Goal: Transaction & Acquisition: Download file/media

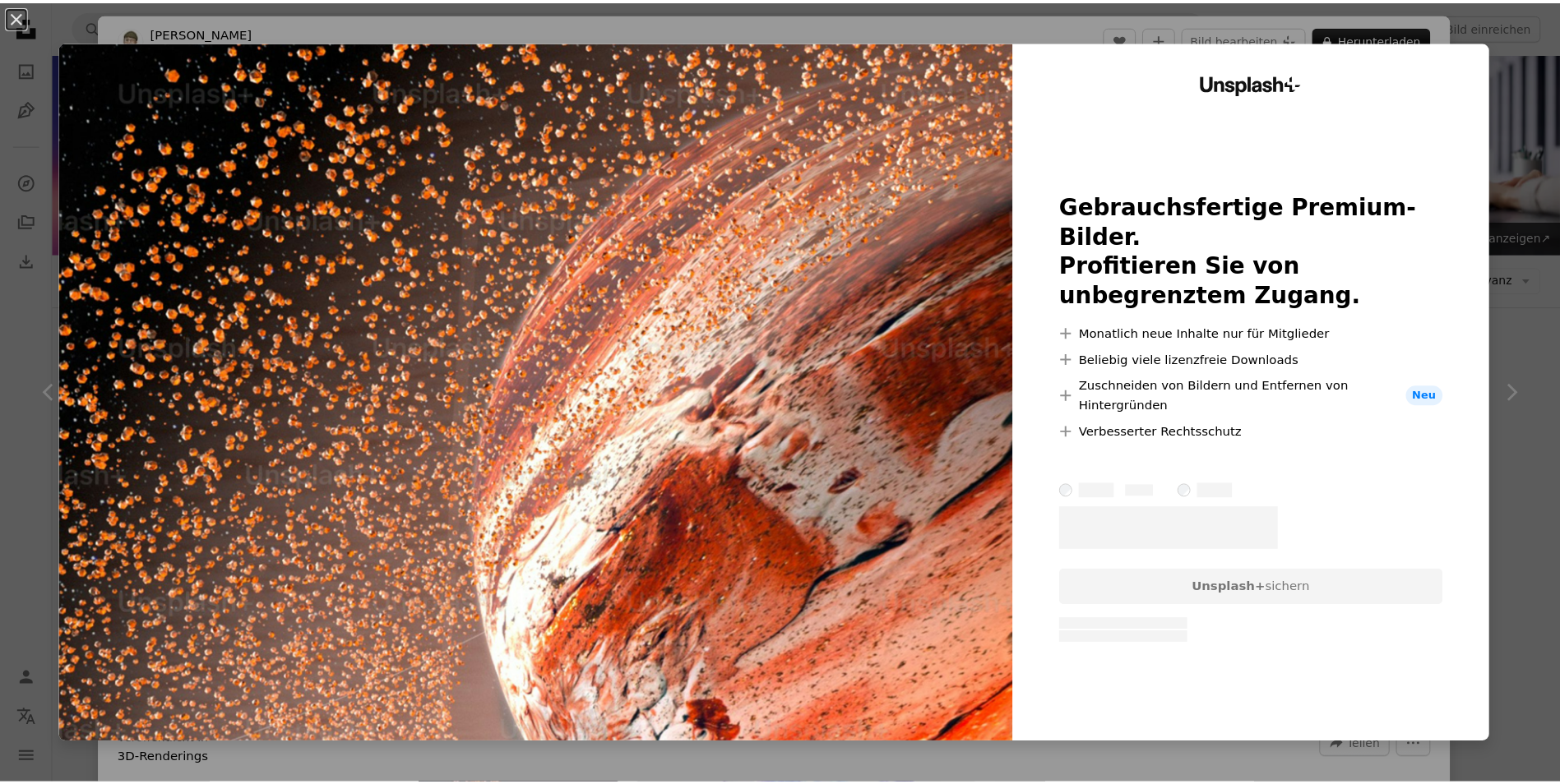
scroll to position [2134, 0]
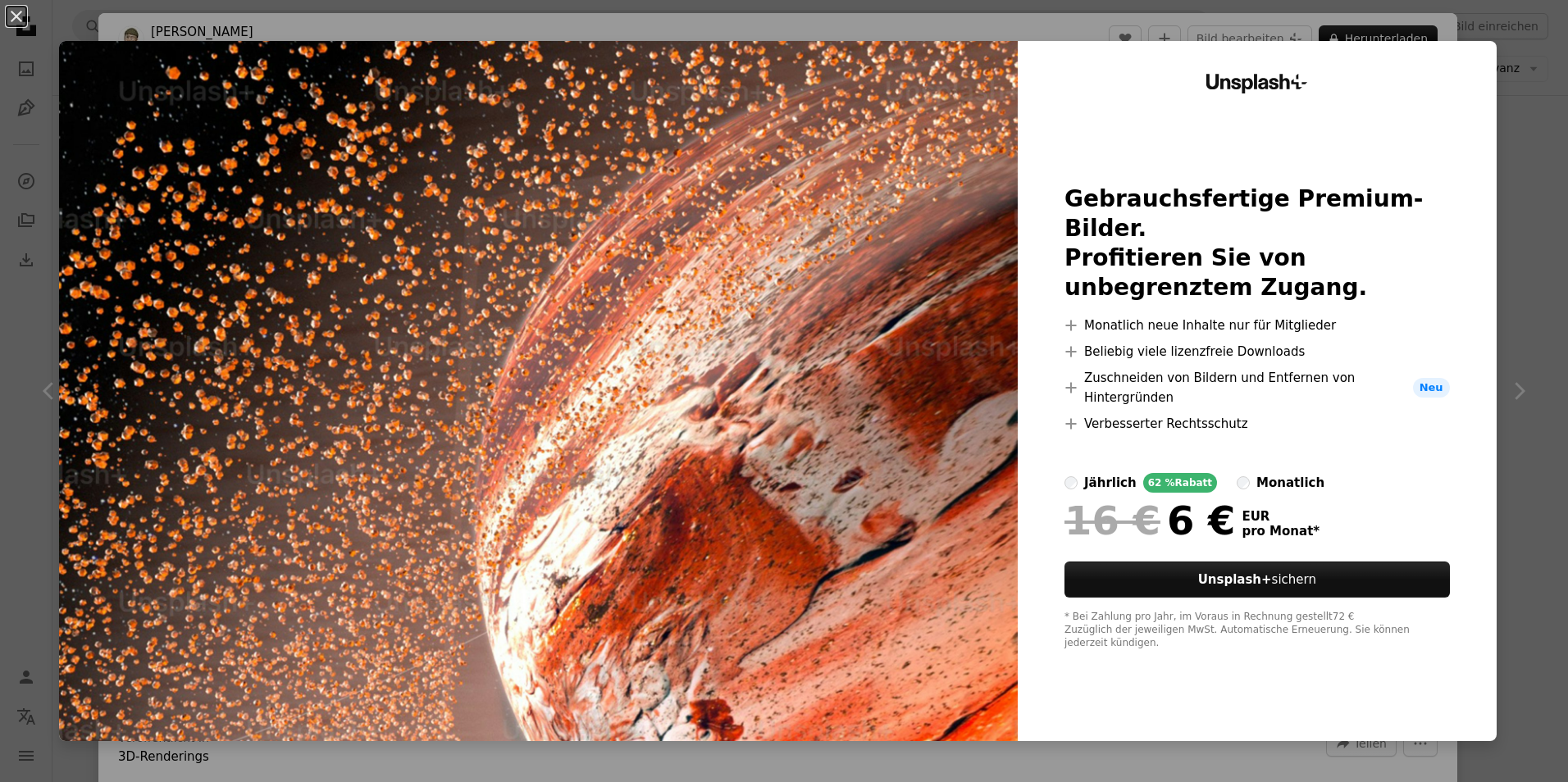
click at [1506, 221] on div "An X shape Unsplash+ Gebrauchsfertige Premium-Bilder. Profitieren Sie von unbeg…" at bounding box center [784, 391] width 1568 height 782
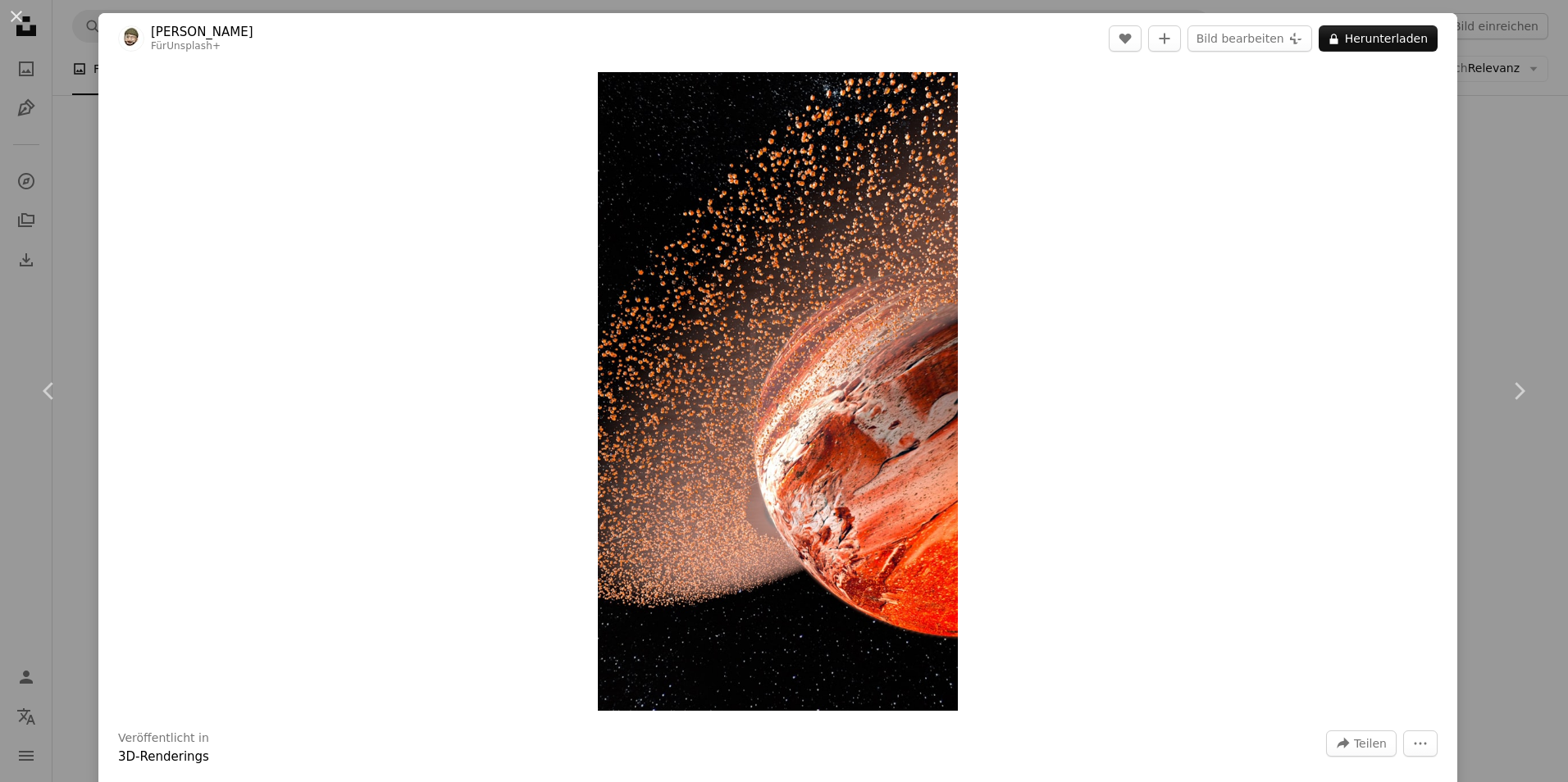
click at [1473, 144] on div "An X shape Chevron left Chevron right George C Für Unsplash+ A heart A plus sig…" at bounding box center [784, 391] width 1568 height 782
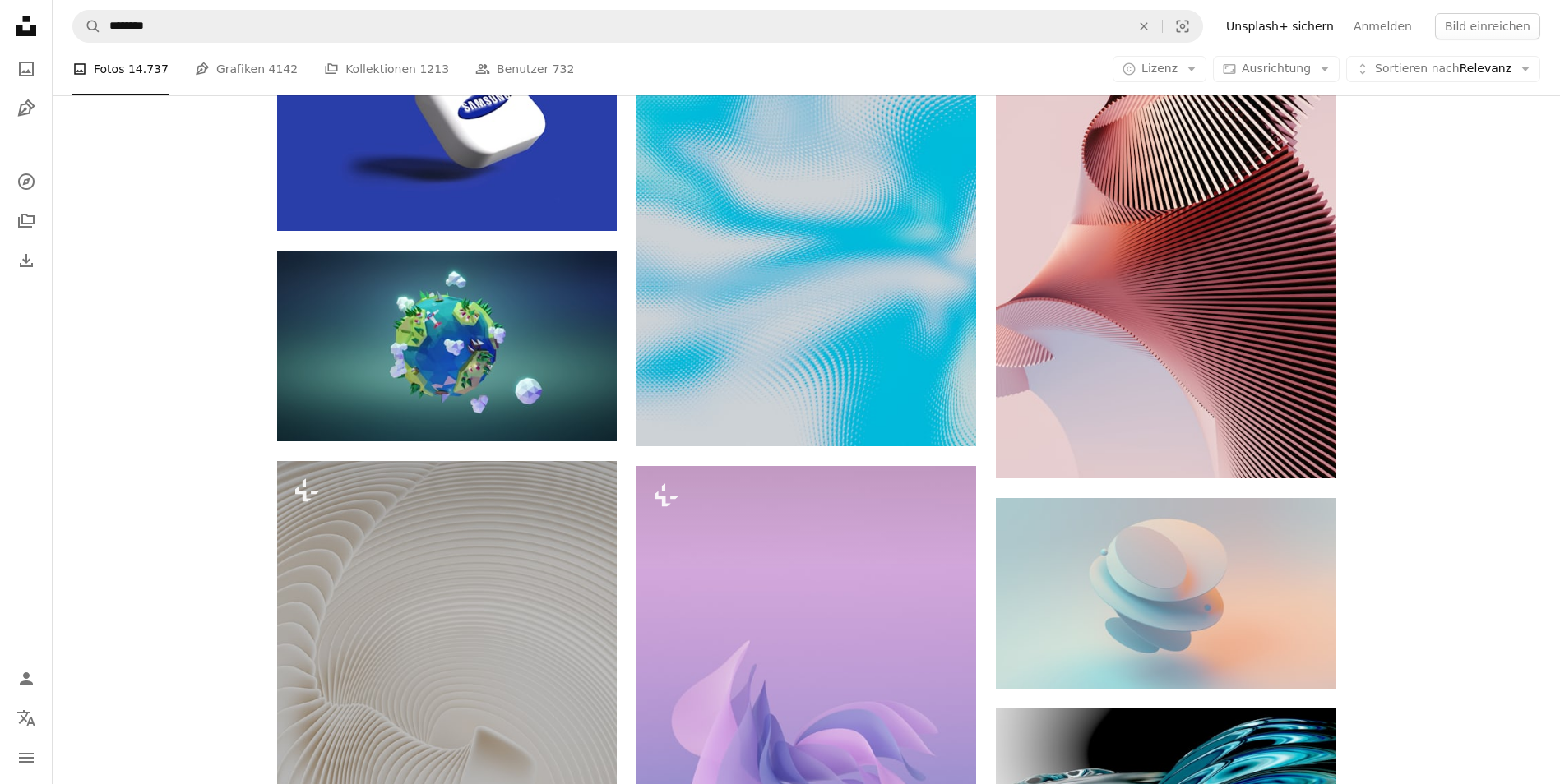
scroll to position [6738, 0]
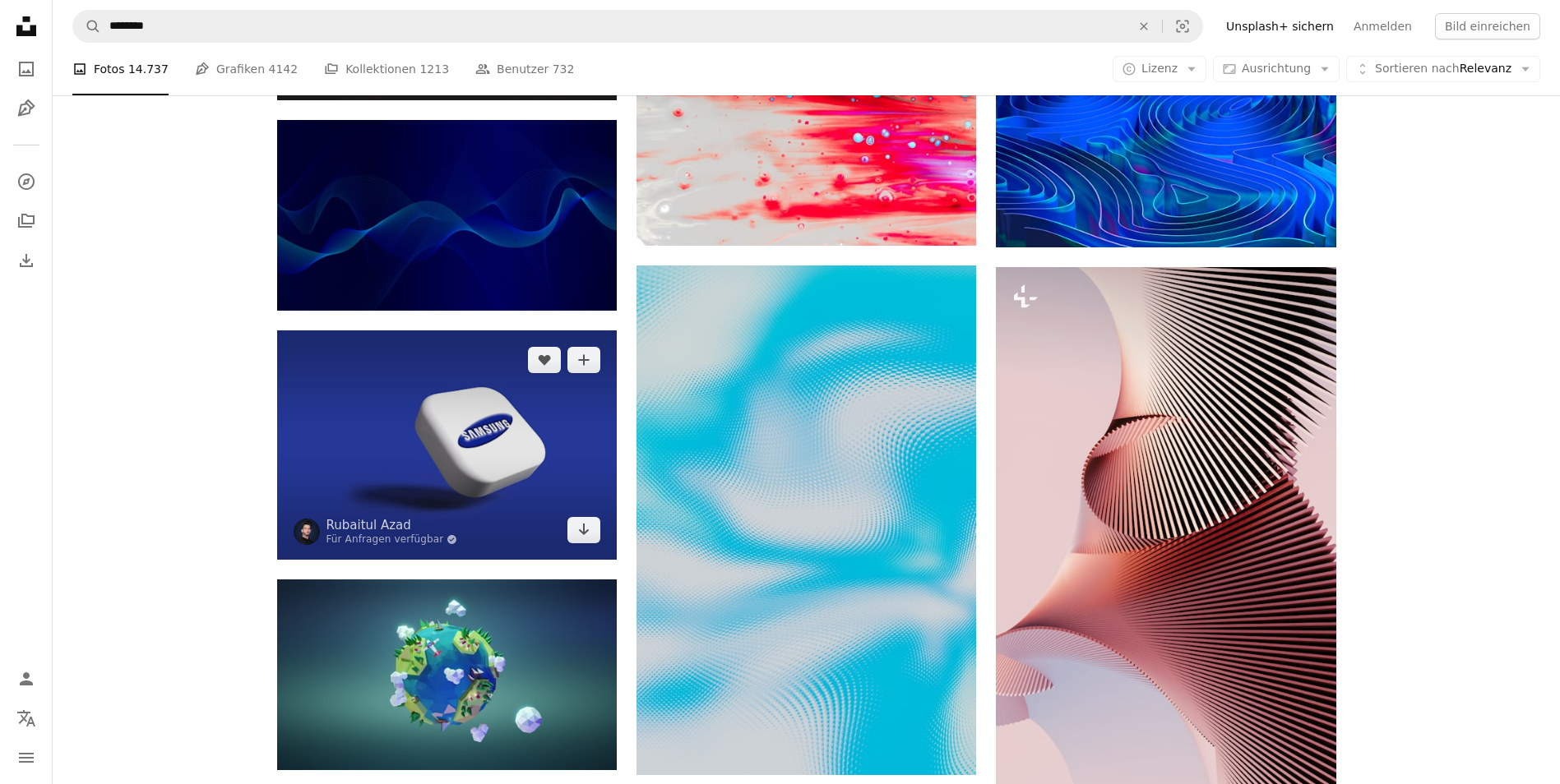
click at [350, 424] on img at bounding box center [446, 445] width 340 height 229
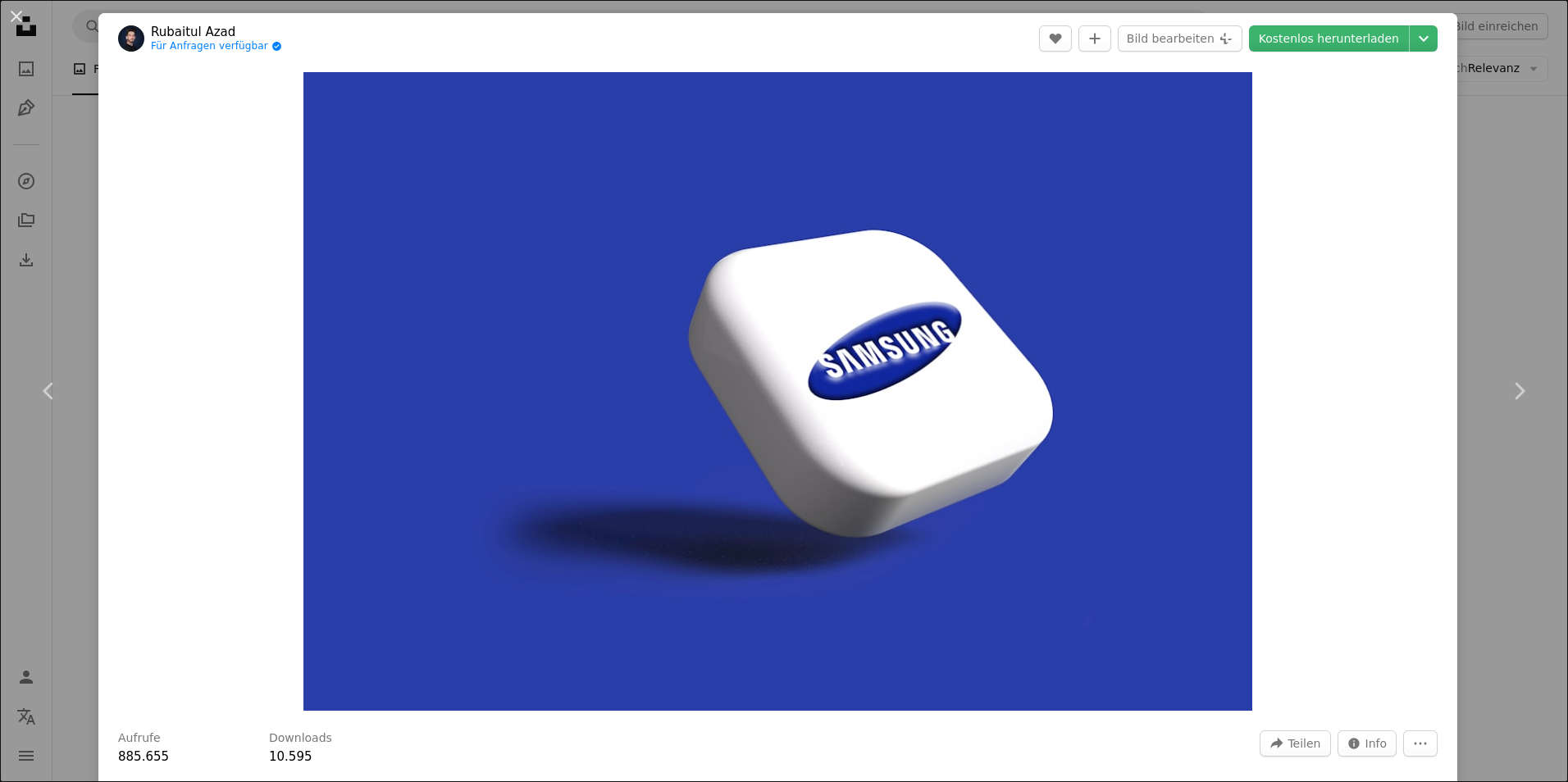
click at [1484, 204] on div "An X shape Chevron left Chevron right Rubaitul Azad Für Anfragen verfügbar A ch…" at bounding box center [784, 391] width 1568 height 782
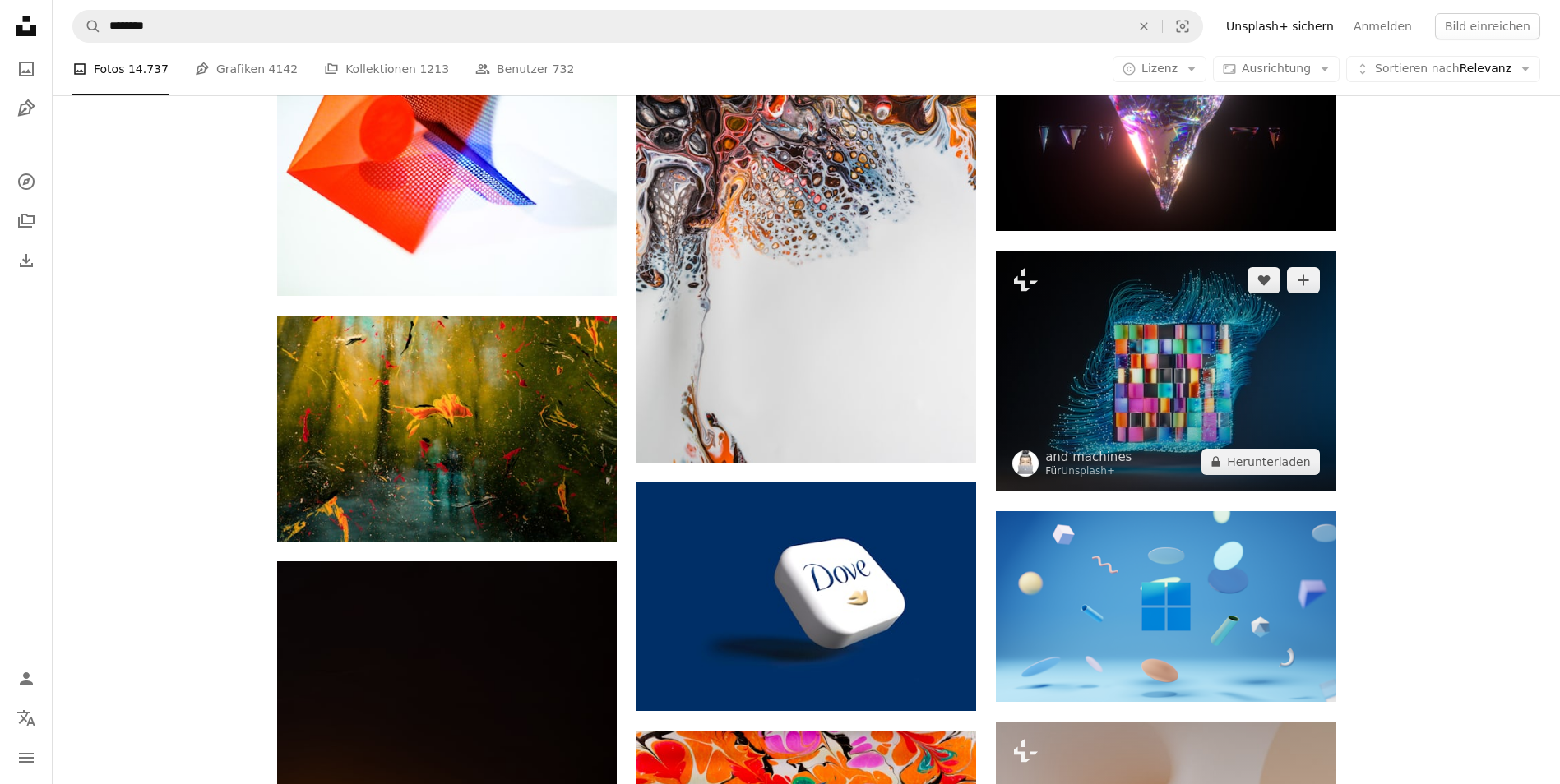
scroll to position [9369, 0]
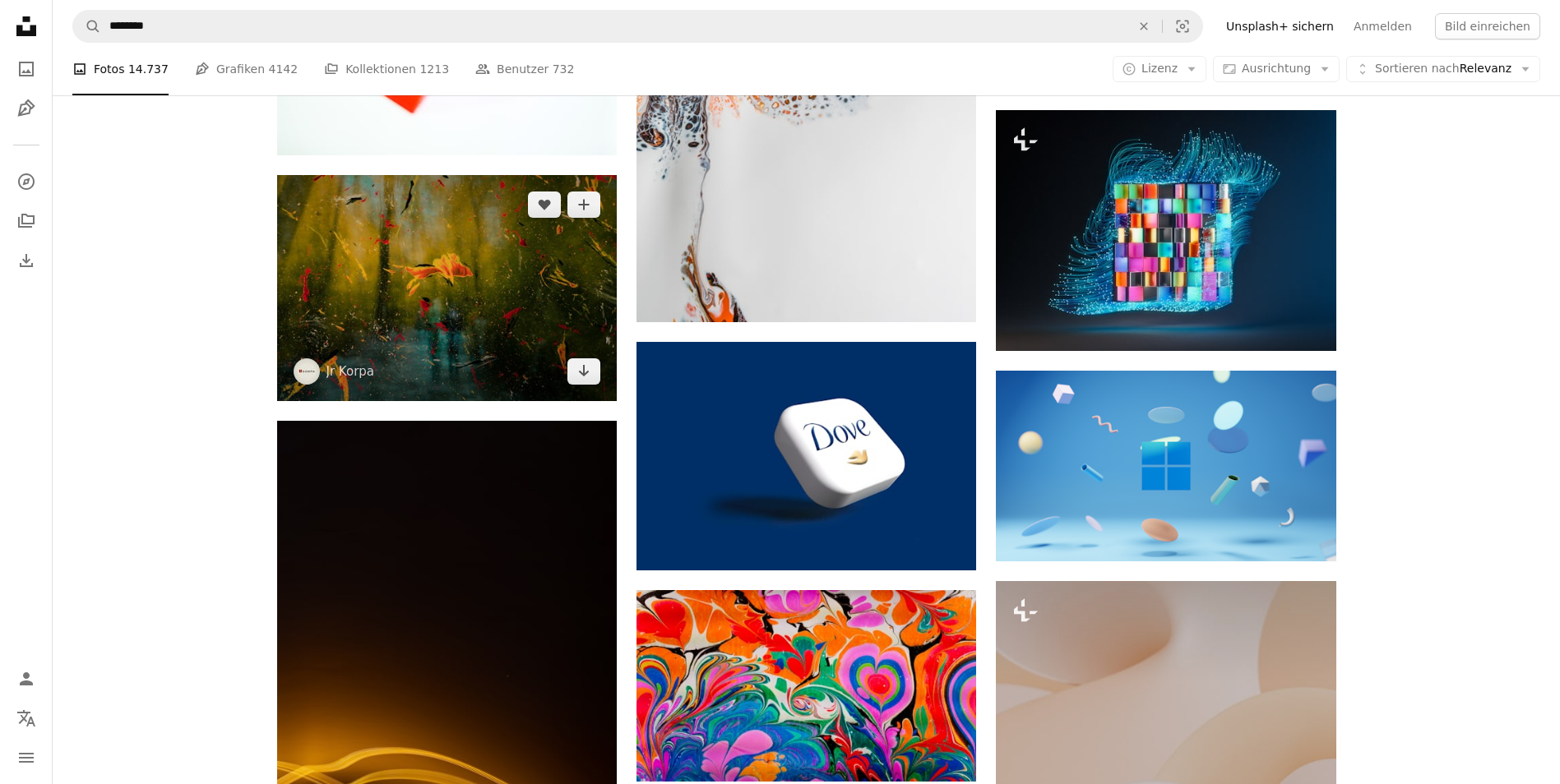
click at [409, 303] on img at bounding box center [446, 288] width 340 height 226
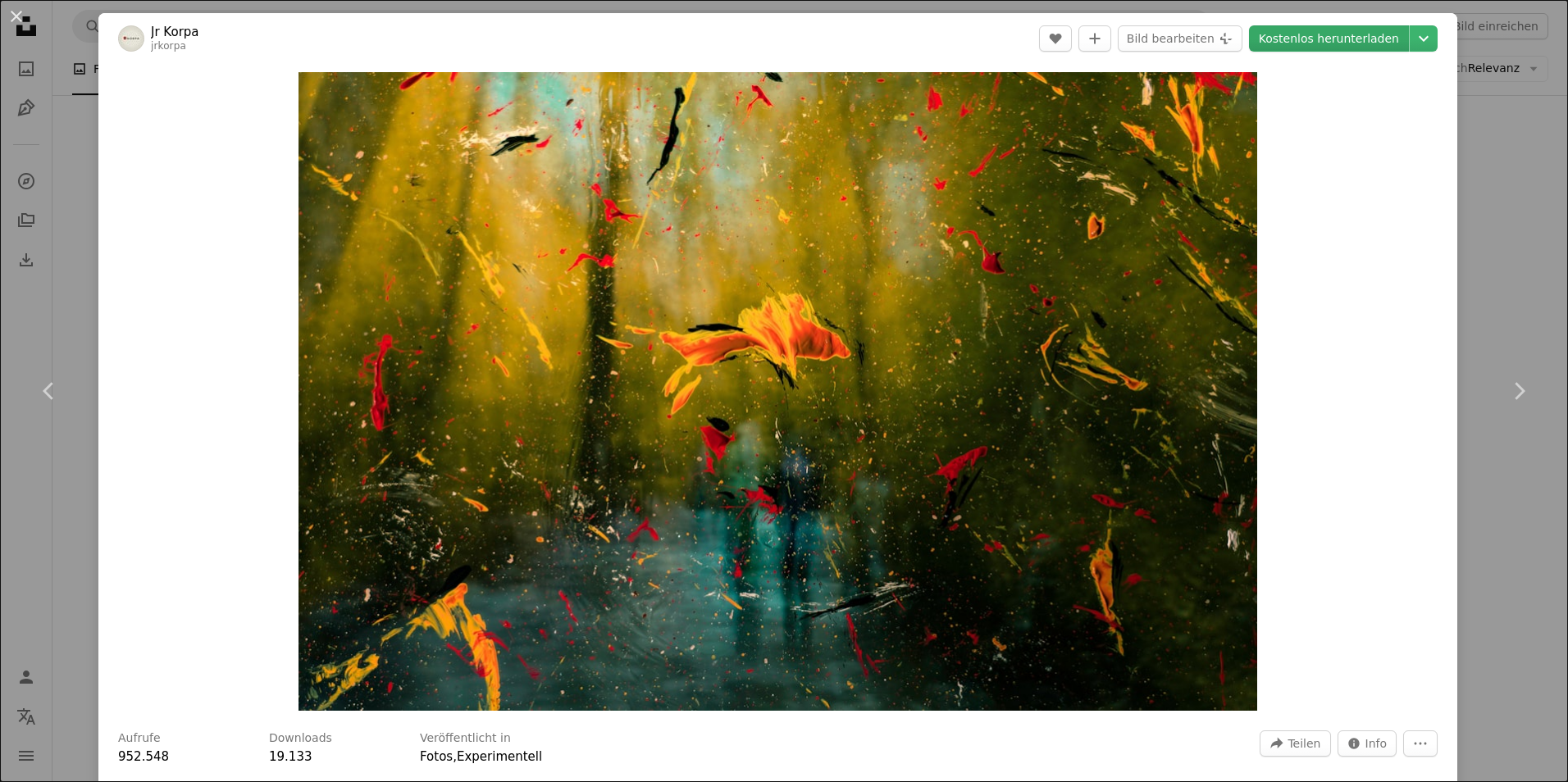
click at [1345, 34] on link "Kostenlos herunterladen" at bounding box center [1329, 38] width 160 height 26
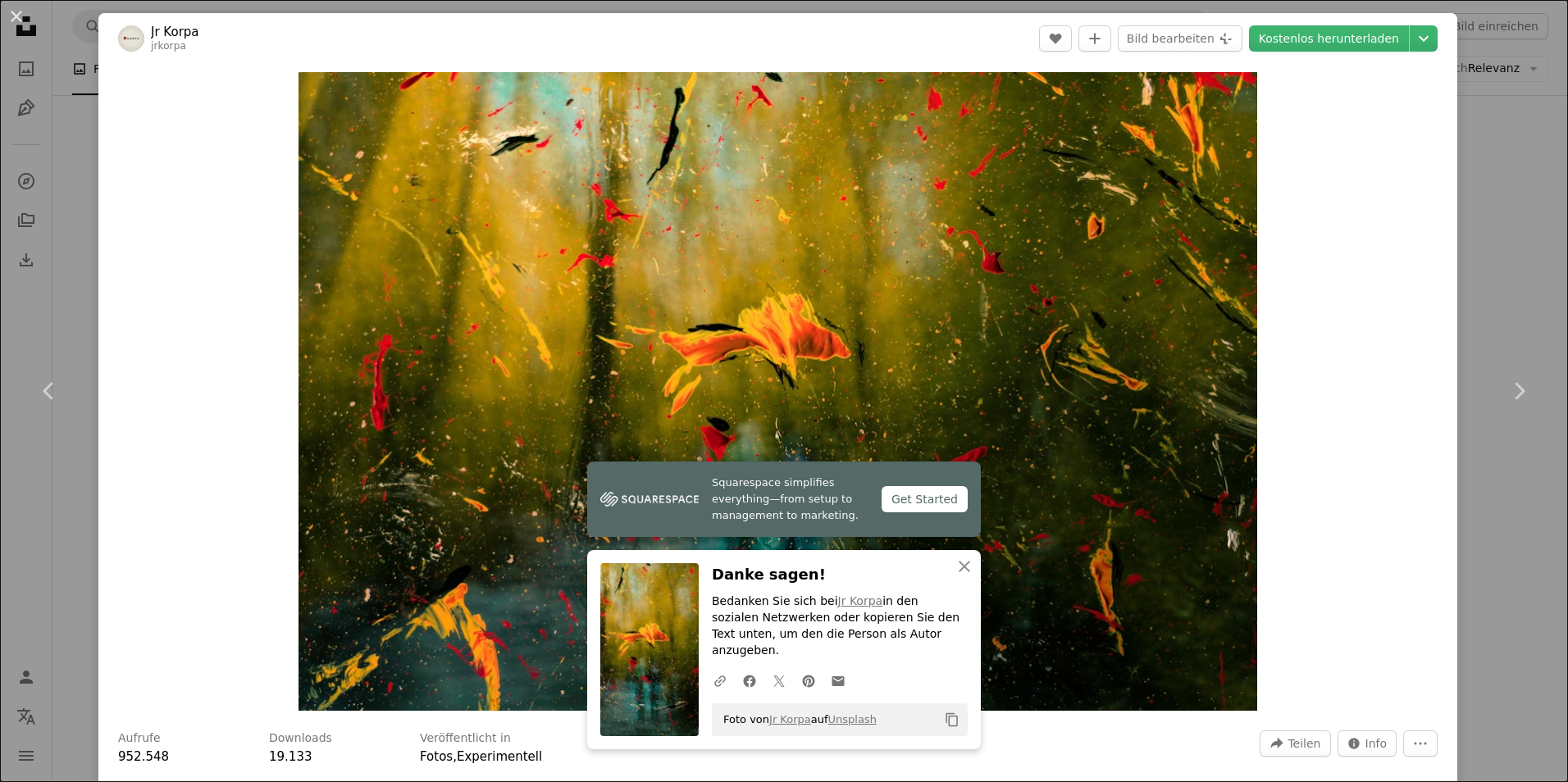
click at [1500, 287] on div "An X shape Chevron left Chevron right Squarespace simplifies everything—from se…" at bounding box center [784, 391] width 1568 height 782
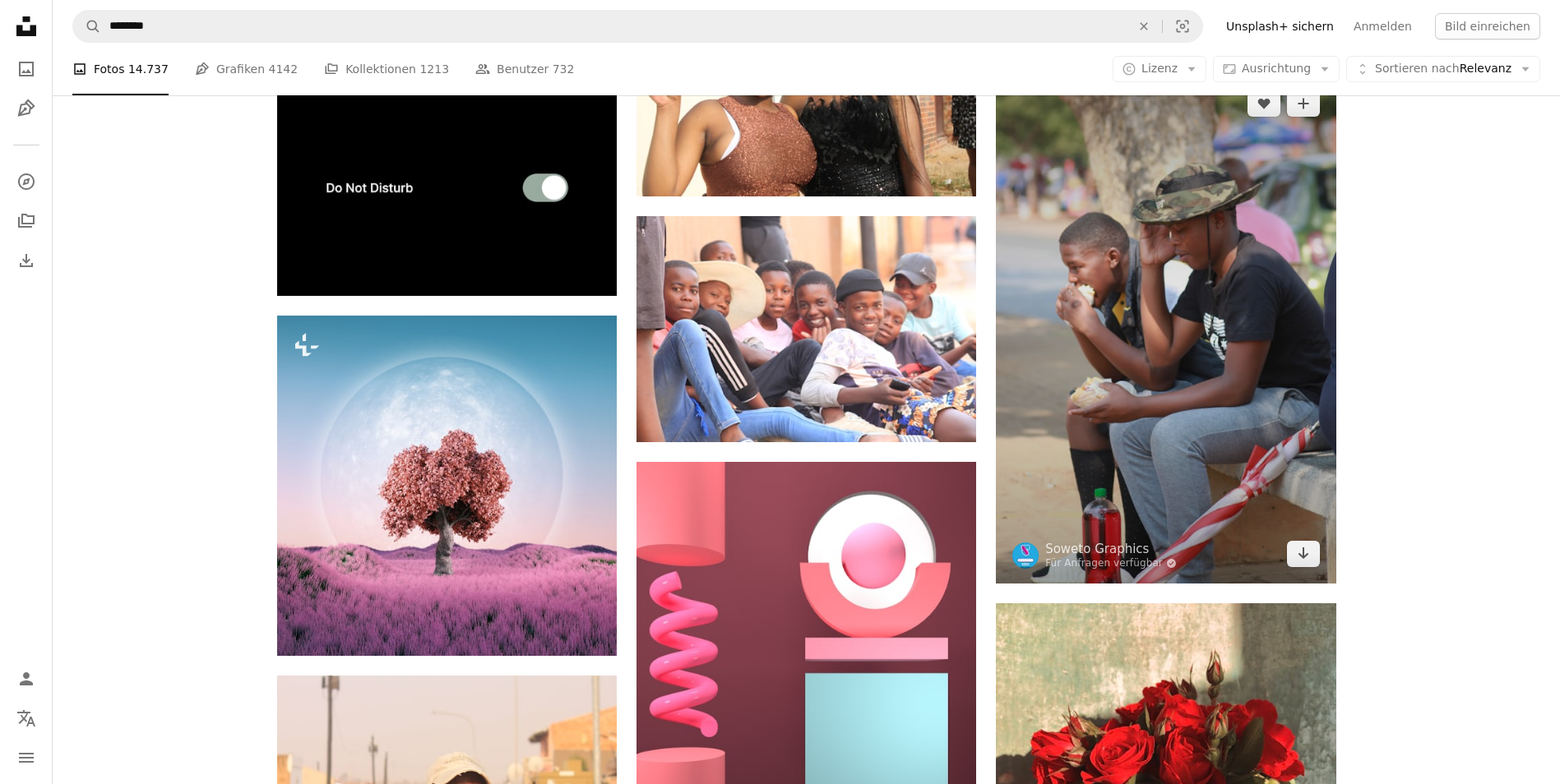
scroll to position [17671, 0]
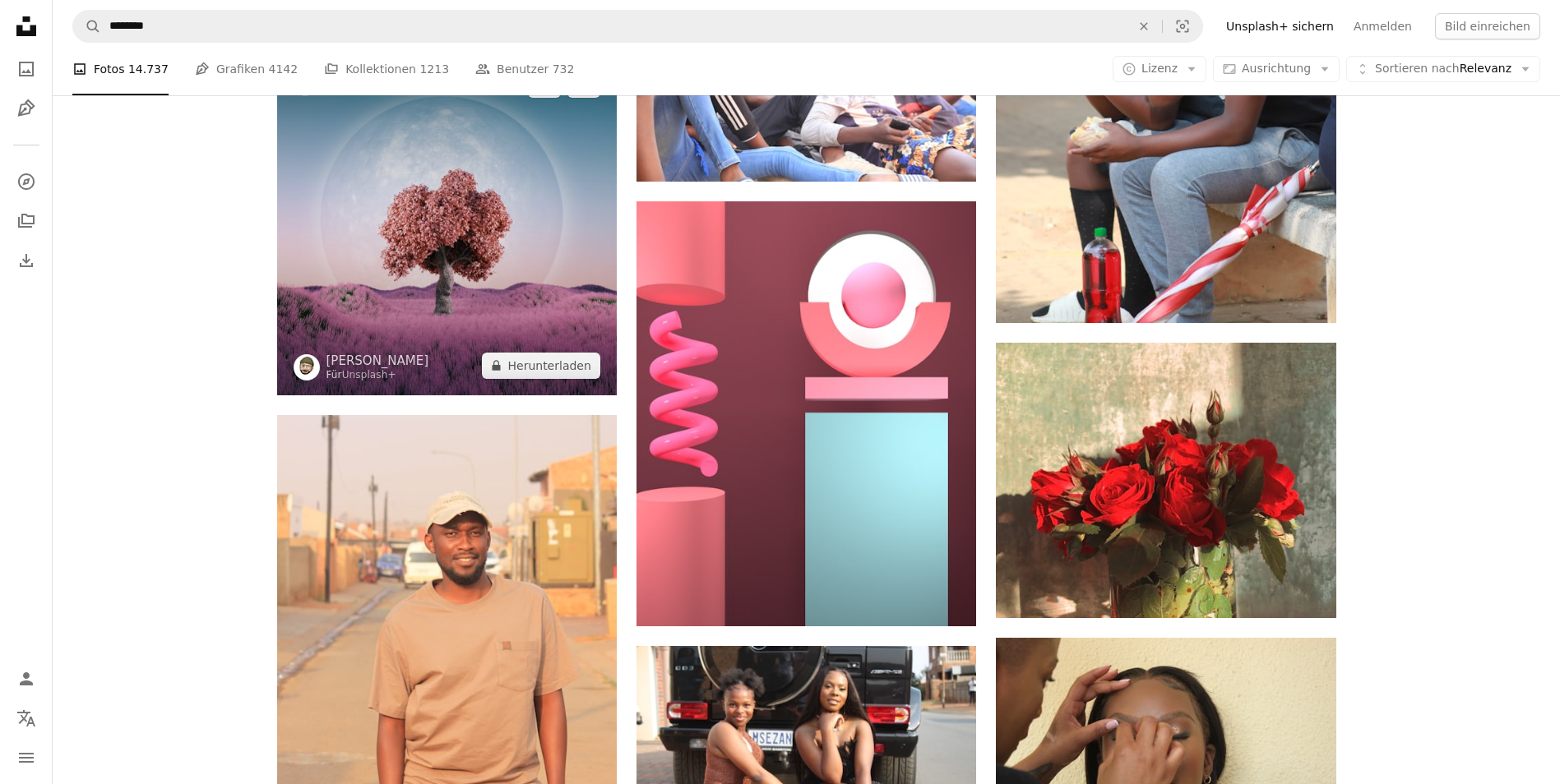
click at [501, 279] on img at bounding box center [446, 224] width 340 height 340
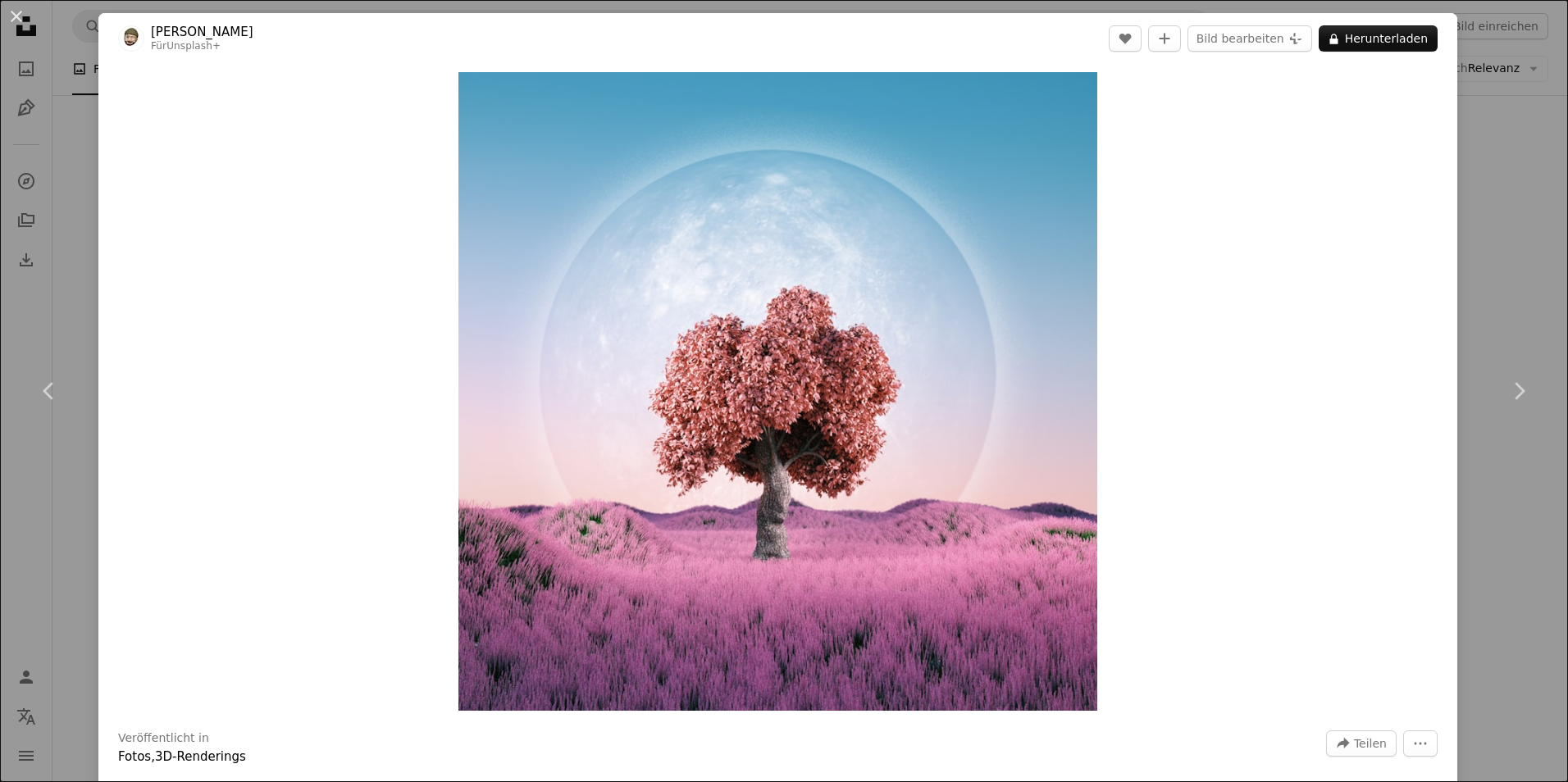
click at [1525, 273] on div "An X shape Chevron left Chevron right George C Für Unsplash+ A heart A plus sig…" at bounding box center [784, 391] width 1568 height 782
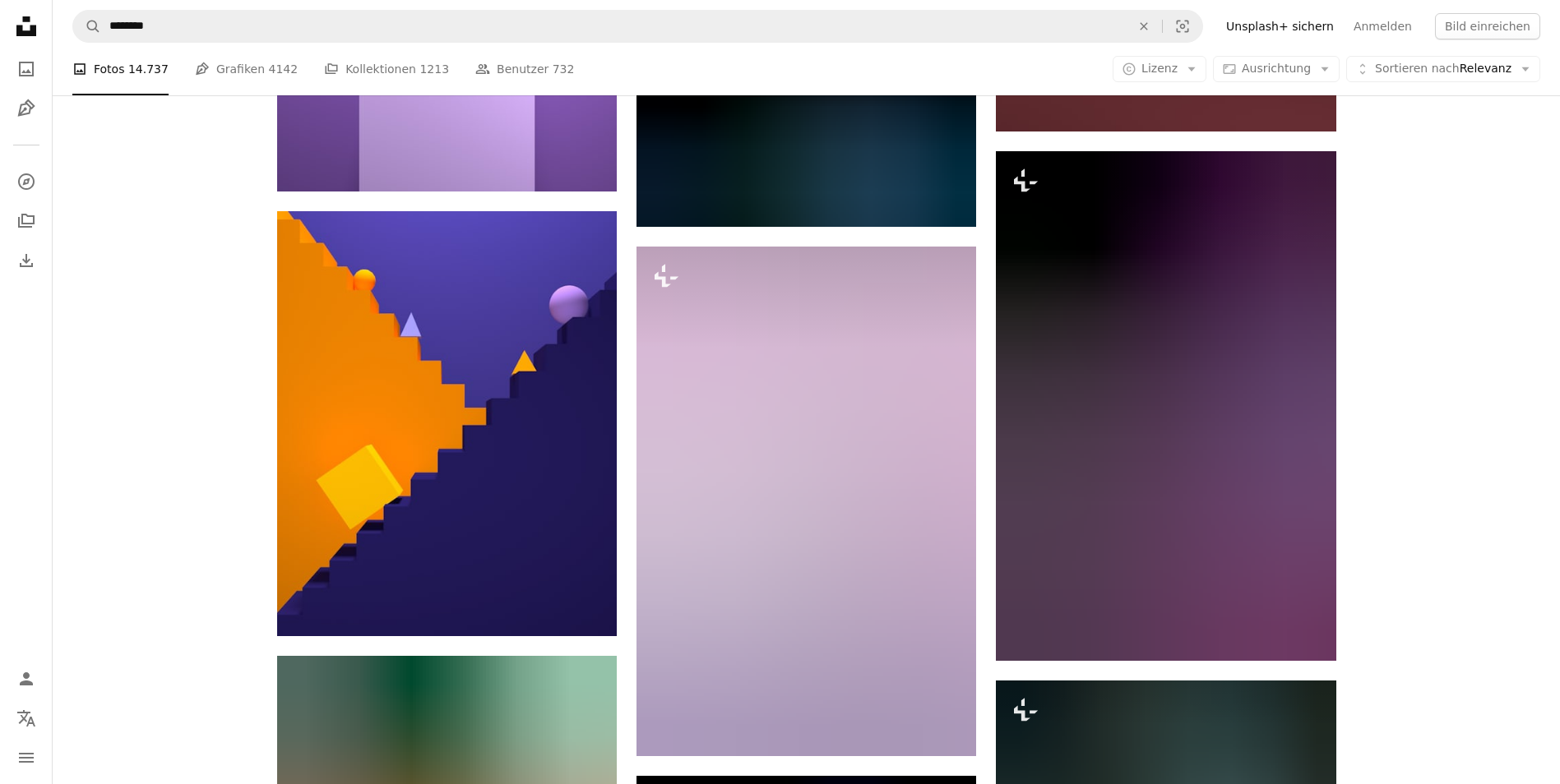
scroll to position [12739, 0]
